Goal: Communication & Community: Ask a question

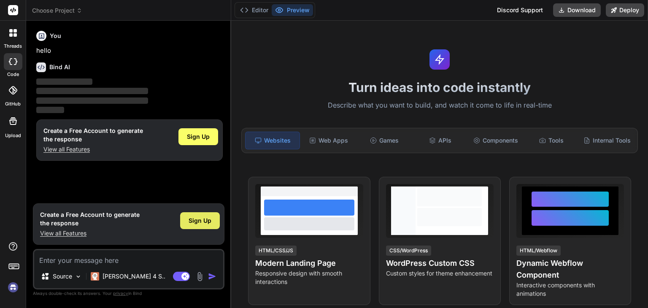
click at [192, 225] on span "Sign Up" at bounding box center [199, 220] width 23 height 8
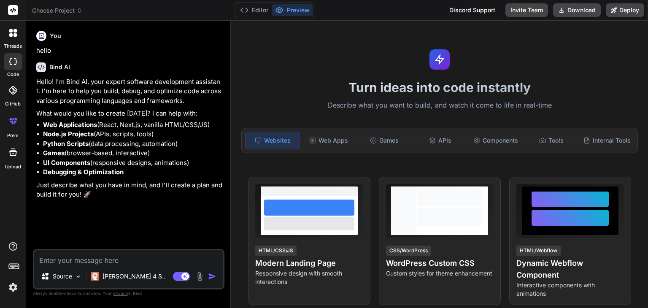
type textarea "x"
click at [98, 260] on textarea at bounding box center [128, 257] width 189 height 14
click at [78, 256] on textarea at bounding box center [128, 257] width 189 height 14
paste textarea "Uses Raspberry Pi 4 Model B FUNCTION: Color Sensor (TCS3200) and LCD with I2C (…"
type textarea "Uses Raspberry Pi 4 Model B FUNCTION: Color Sensor (TCS3200) and LCD with I2C (…"
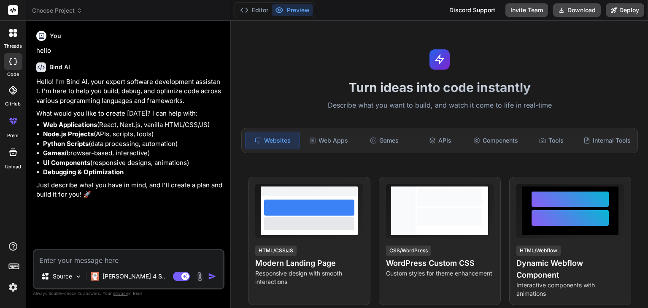
type textarea "x"
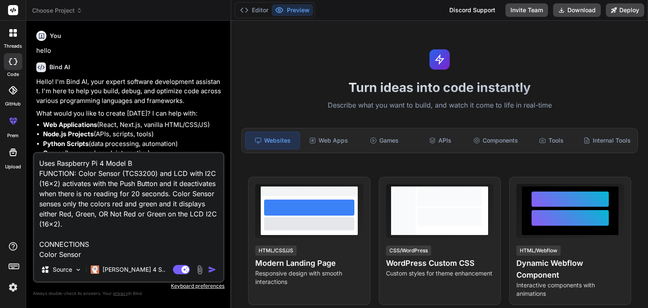
scroll to position [146, 0]
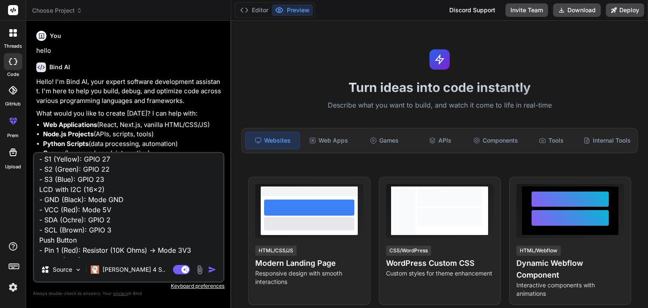
type textarea "Uses Raspberry Pi 4 Model B FUNCTION: Color Sensor (TCS3200) and LCD with I2C (…"
type textarea "x"
type textarea "Uses Raspberry Pi 4 Model B FUNCTION: Color Sensor (TCS3200) and LCD with I2C (…"
type textarea "x"
type textarea "Uses Raspberry Pi 4 Model B FUNCTION: Color Sensor (TCS3200) and LCD with I2C (…"
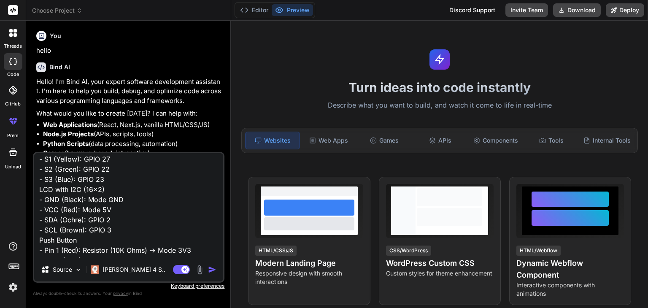
type textarea "x"
type textarea "Uses Raspberry Pi 4 Model B FUNCTION: Color Sensor (TCS3200) and LCD with I2C (…"
type textarea "x"
type textarea "Uses Raspberry Pi 4 Model B FUNCTION: Color Sensor (TCS3200) and LCD with I2C (…"
type textarea "x"
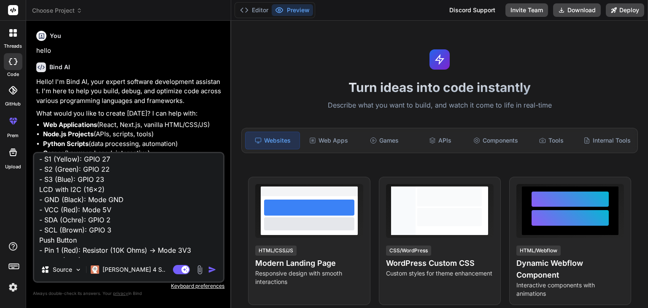
type textarea "Uses Raspberry Pi 4 Model B FUNCTION: Color Sensor (TCS3200) and LCD with I2C (…"
type textarea "x"
type textarea "Uses Raspberry Pi 4 Model B FUNCTION: Color Sensor (TCS3200) and LCD with I2C (…"
type textarea "x"
type textarea "Uses Raspberry Pi 4 Model B FUNCTION: Color Sensor (TCS3200) and LCD with I2C (…"
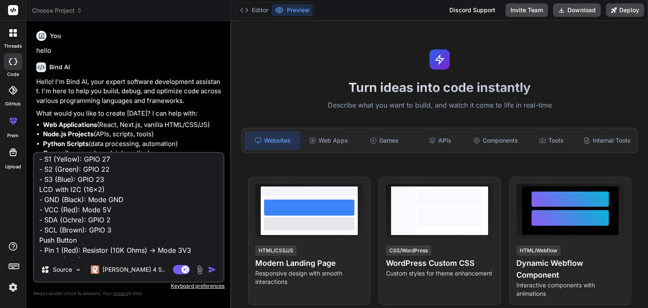
type textarea "x"
type textarea "Uses Raspberry Pi 4 Model B FUNCTION: Color Sensor (TCS3200) and LCD with I2C (…"
type textarea "x"
type textarea "Uses Raspberry Pi 4 Model B FUNCTION: Color Sensor (TCS3200) and LCD with I2C (…"
type textarea "x"
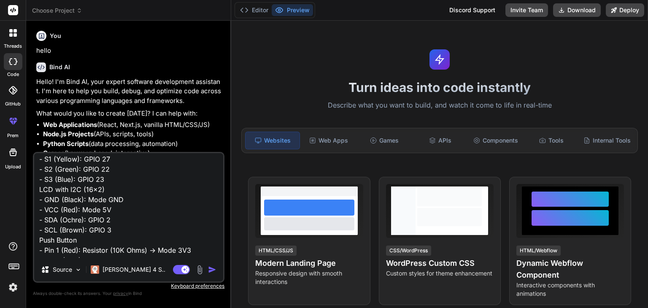
type textarea "Uses Raspberry Pi 4 Model B FUNCTION: Color Sensor (TCS3200) and LCD with I2C (…"
type textarea "x"
type textarea "Uses Raspberry Pi 4 Model B FUNCTION: Color Sensor (TCS3200) and LCD with I2C (…"
click at [214, 270] on img "button" at bounding box center [212, 269] width 8 height 8
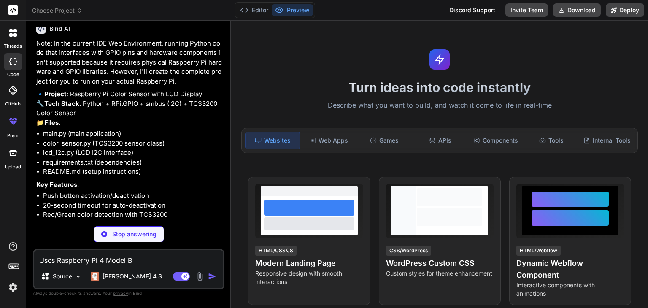
scroll to position [331, 0]
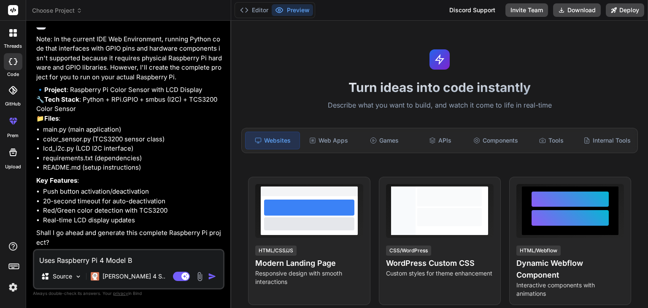
type textarea "x"
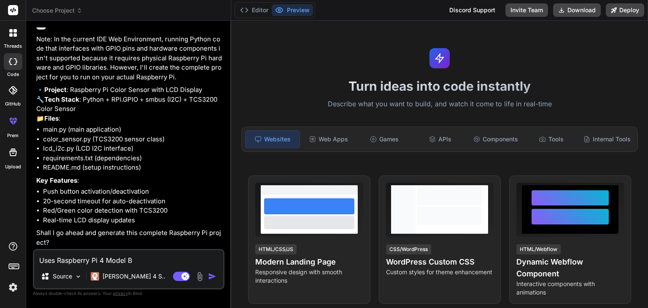
scroll to position [0, 0]
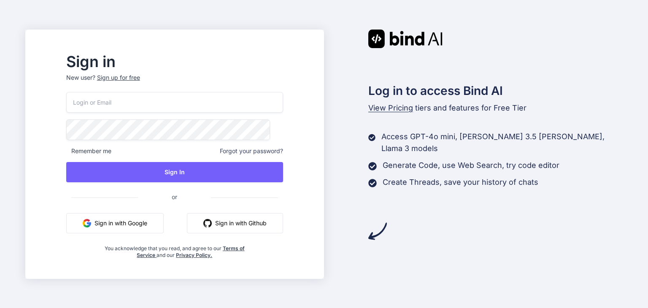
click at [219, 107] on input "email" at bounding box center [174, 102] width 217 height 21
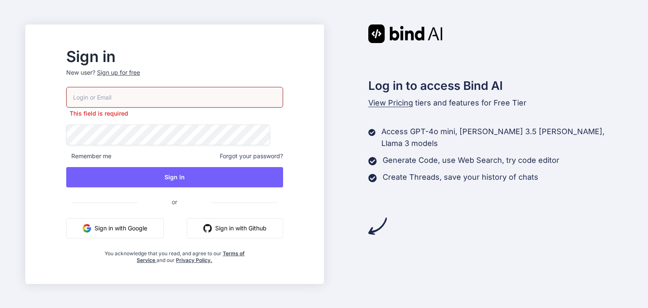
click at [189, 213] on div "This field is required Remember me Forgot your password? Sign In or Sign in wit…" at bounding box center [174, 175] width 217 height 177
click at [164, 233] on button "Sign in with Google" at bounding box center [114, 228] width 97 height 20
